Goal: Task Accomplishment & Management: Use online tool/utility

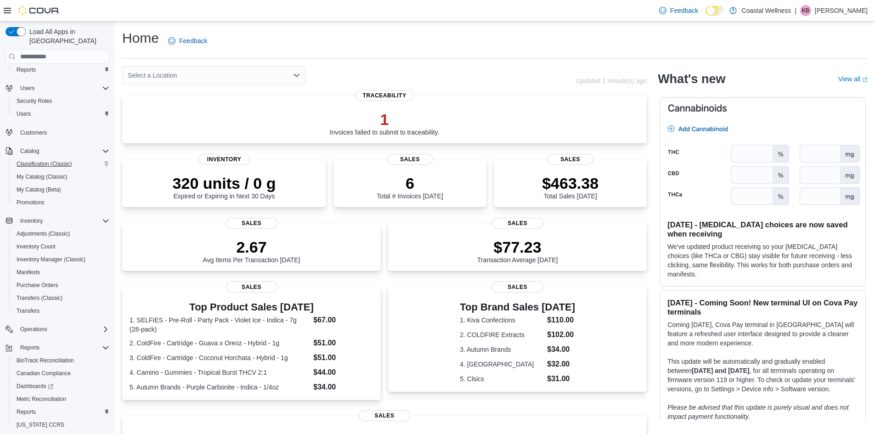
scroll to position [55, 0]
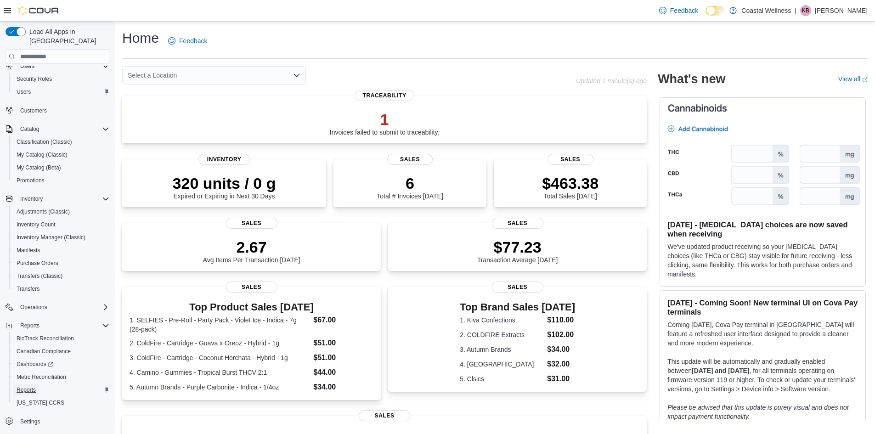
click at [25, 386] on span "Reports" at bounding box center [26, 389] width 19 height 7
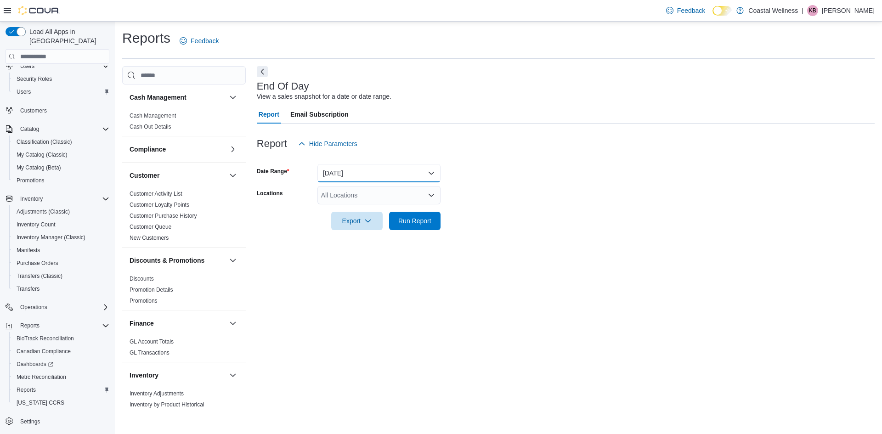
click at [407, 167] on button "[DATE]" at bounding box center [378, 173] width 123 height 18
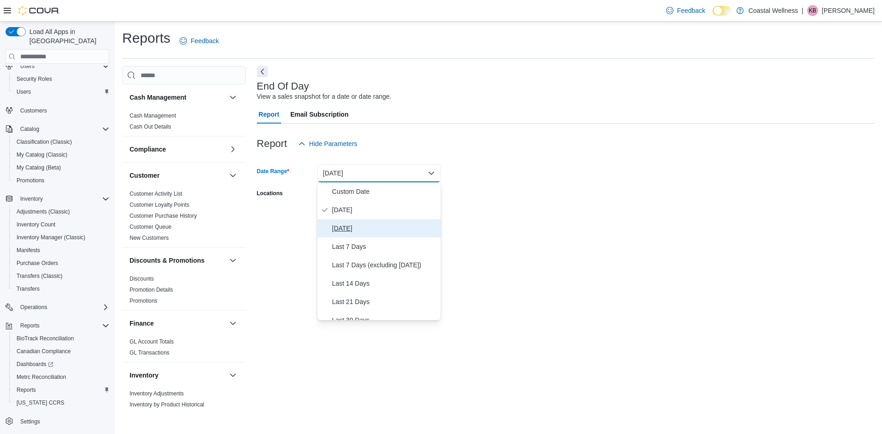
click at [357, 231] on span "[DATE]" at bounding box center [384, 228] width 105 height 11
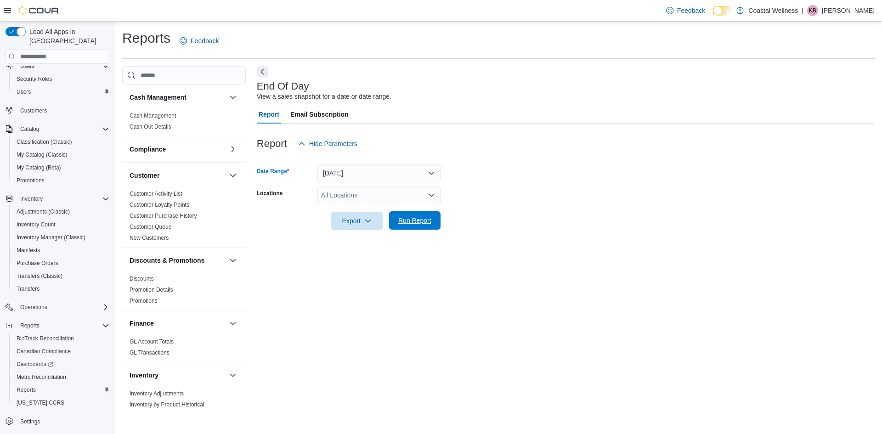
click at [440, 223] on button "Run Report" at bounding box center [414, 220] width 51 height 18
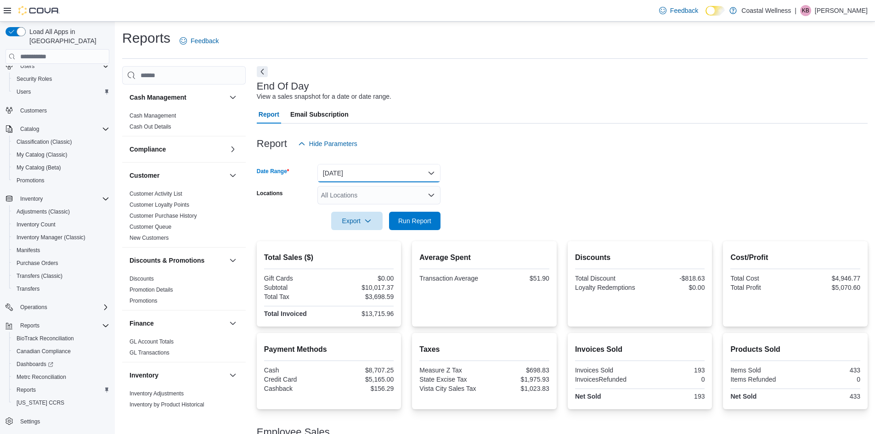
click at [356, 176] on button "[DATE]" at bounding box center [378, 173] width 123 height 18
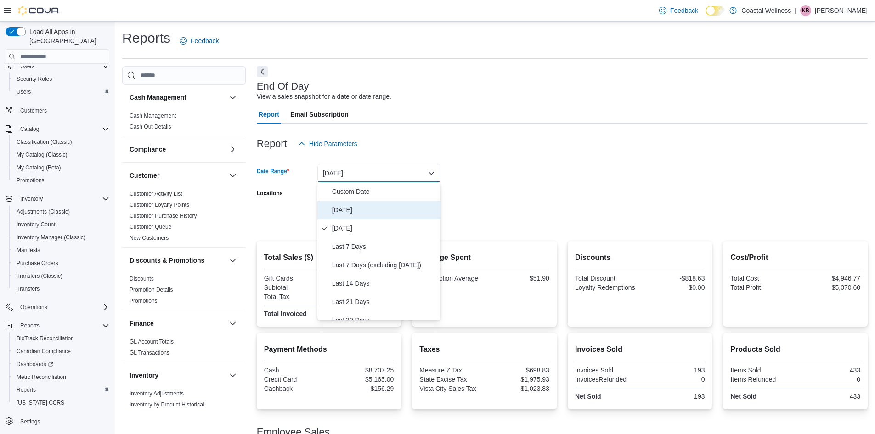
click at [358, 214] on span "[DATE]" at bounding box center [384, 209] width 105 height 11
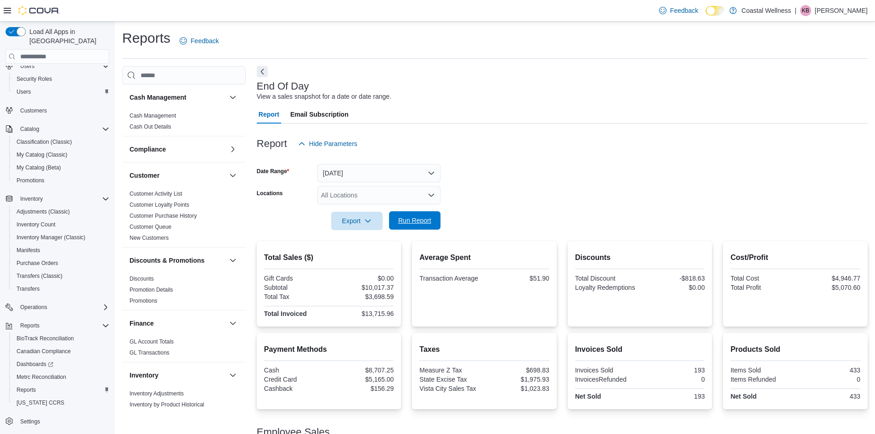
click at [417, 214] on span "Run Report" at bounding box center [415, 220] width 40 height 18
